Goal: Task Accomplishment & Management: Manage account settings

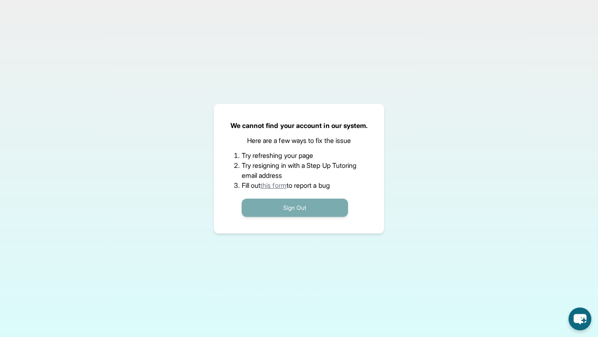
click at [305, 207] on button "Sign Out" at bounding box center [295, 207] width 106 height 18
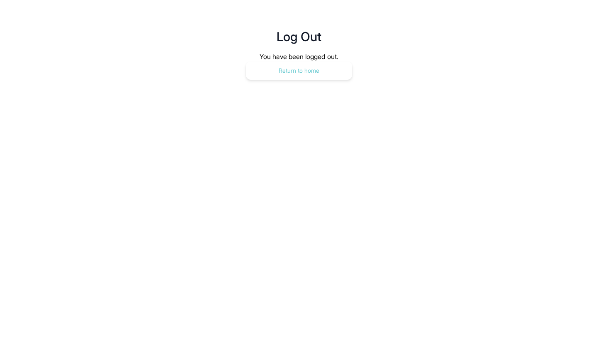
click at [315, 74] on button "Return to home" at bounding box center [299, 70] width 106 height 18
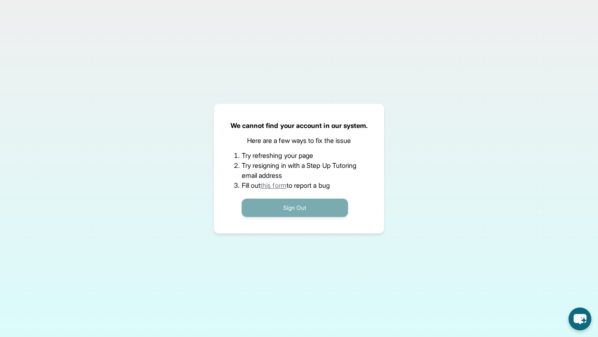
click at [310, 208] on button "Sign Out" at bounding box center [295, 207] width 106 height 18
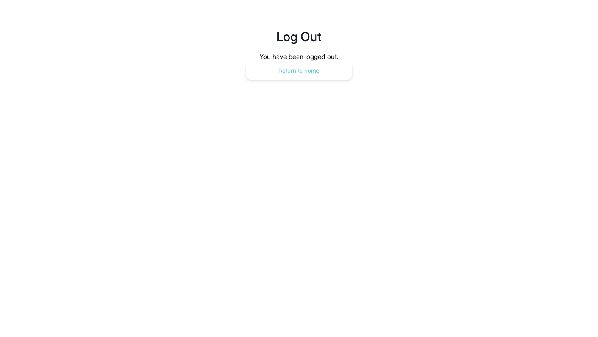
click at [301, 65] on button "Return to home" at bounding box center [299, 70] width 106 height 18
